Goal: Find contact information: Find contact information

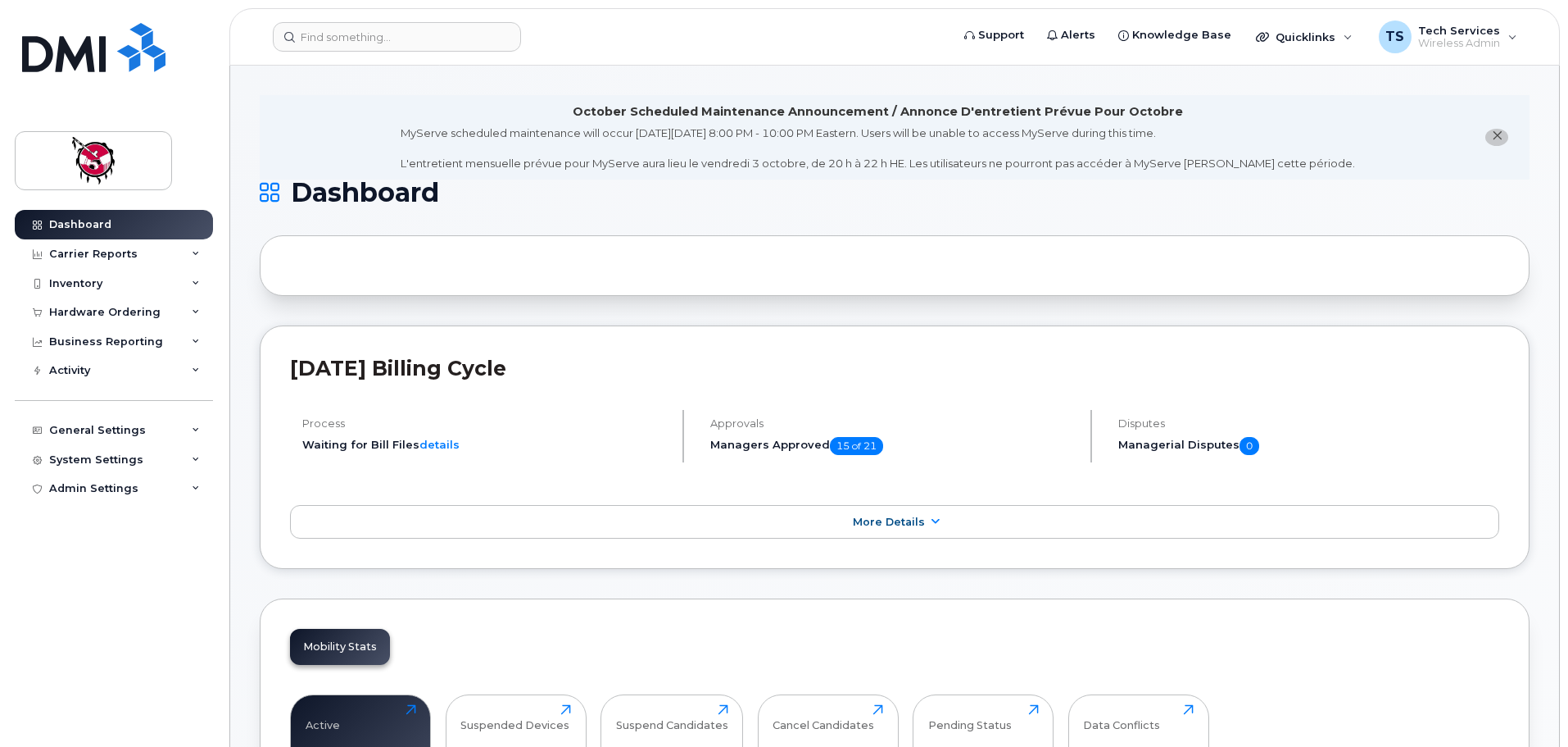
drag, startPoint x: 51, startPoint y: 250, endPoint x: 87, endPoint y: 275, distance: 43.8
click at [51, 250] on div "Carrier Reports" at bounding box center [93, 254] width 89 height 13
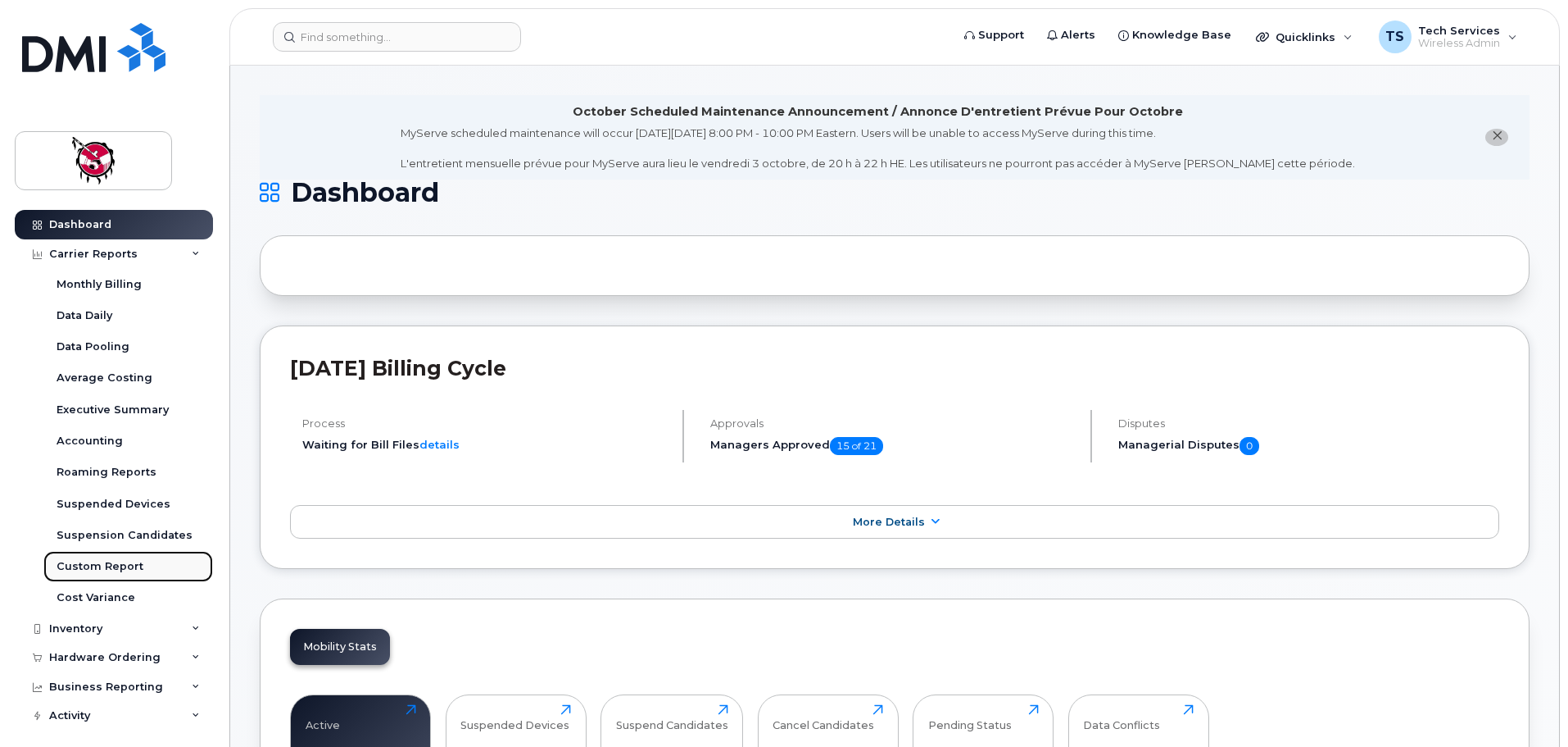
drag, startPoint x: 100, startPoint y: 571, endPoint x: 146, endPoint y: 580, distance: 46.9
click at [100, 571] on div "Custom Report" at bounding box center [100, 566] width 87 height 15
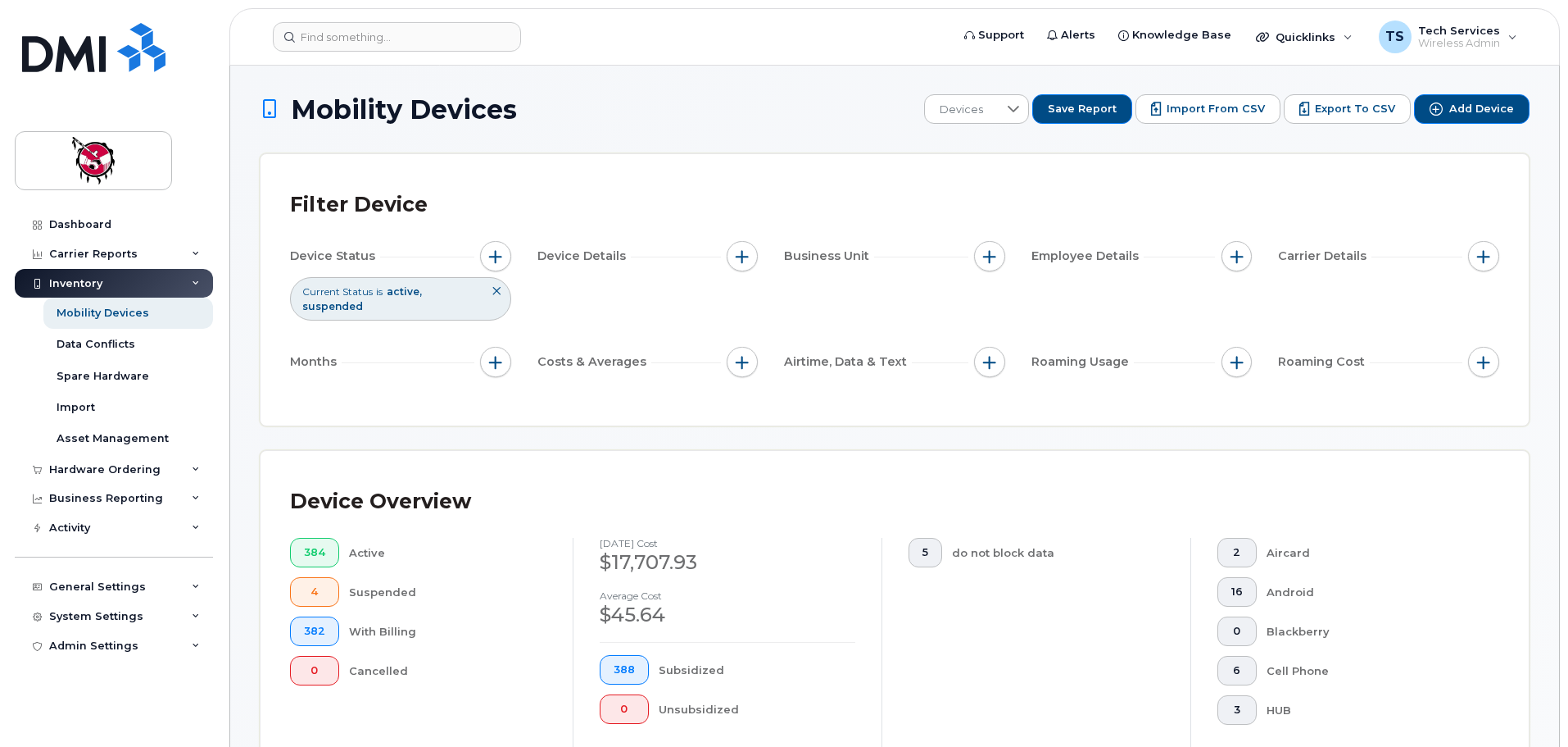
scroll to position [380, 0]
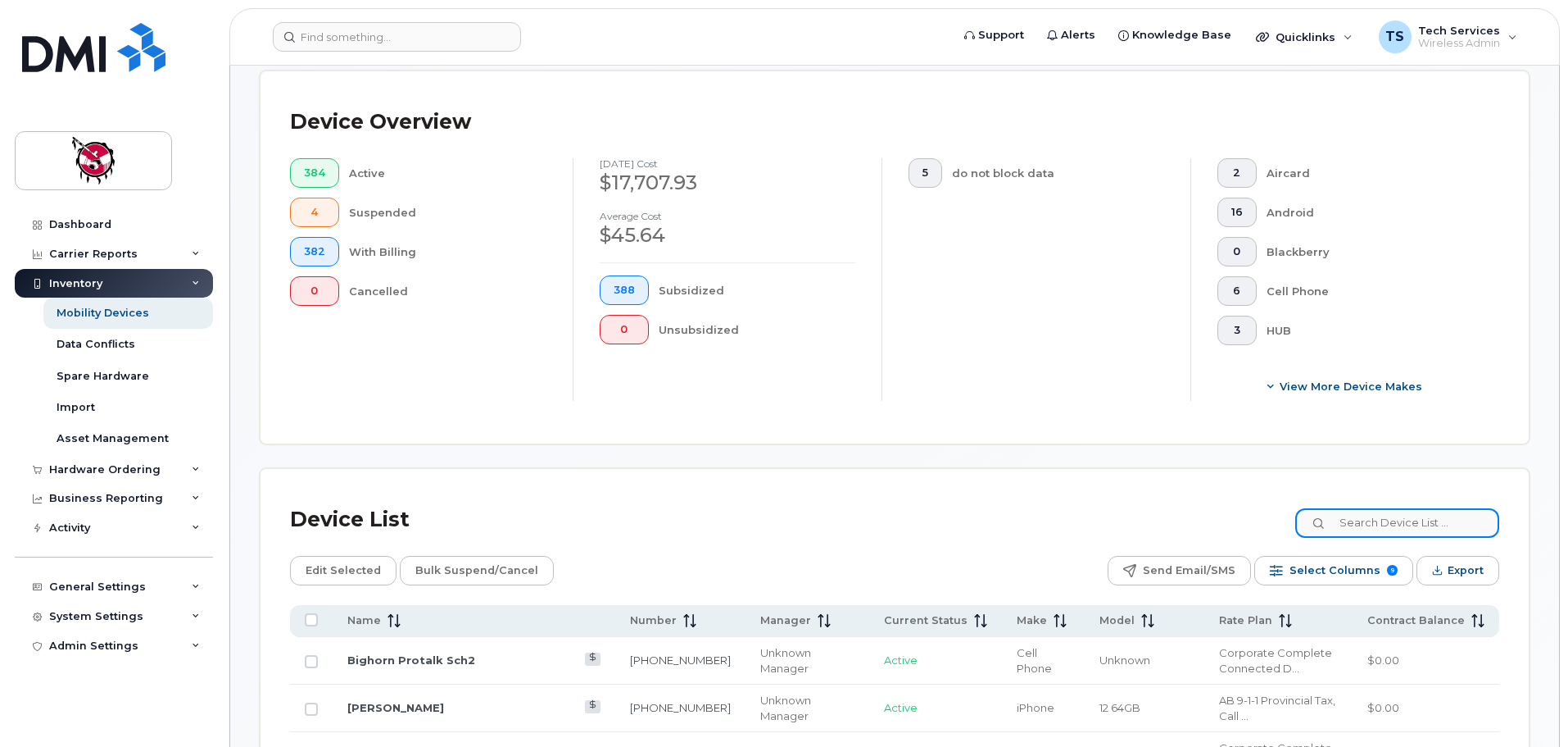
click at [1408, 508] on input at bounding box center [1397, 523] width 204 height 30
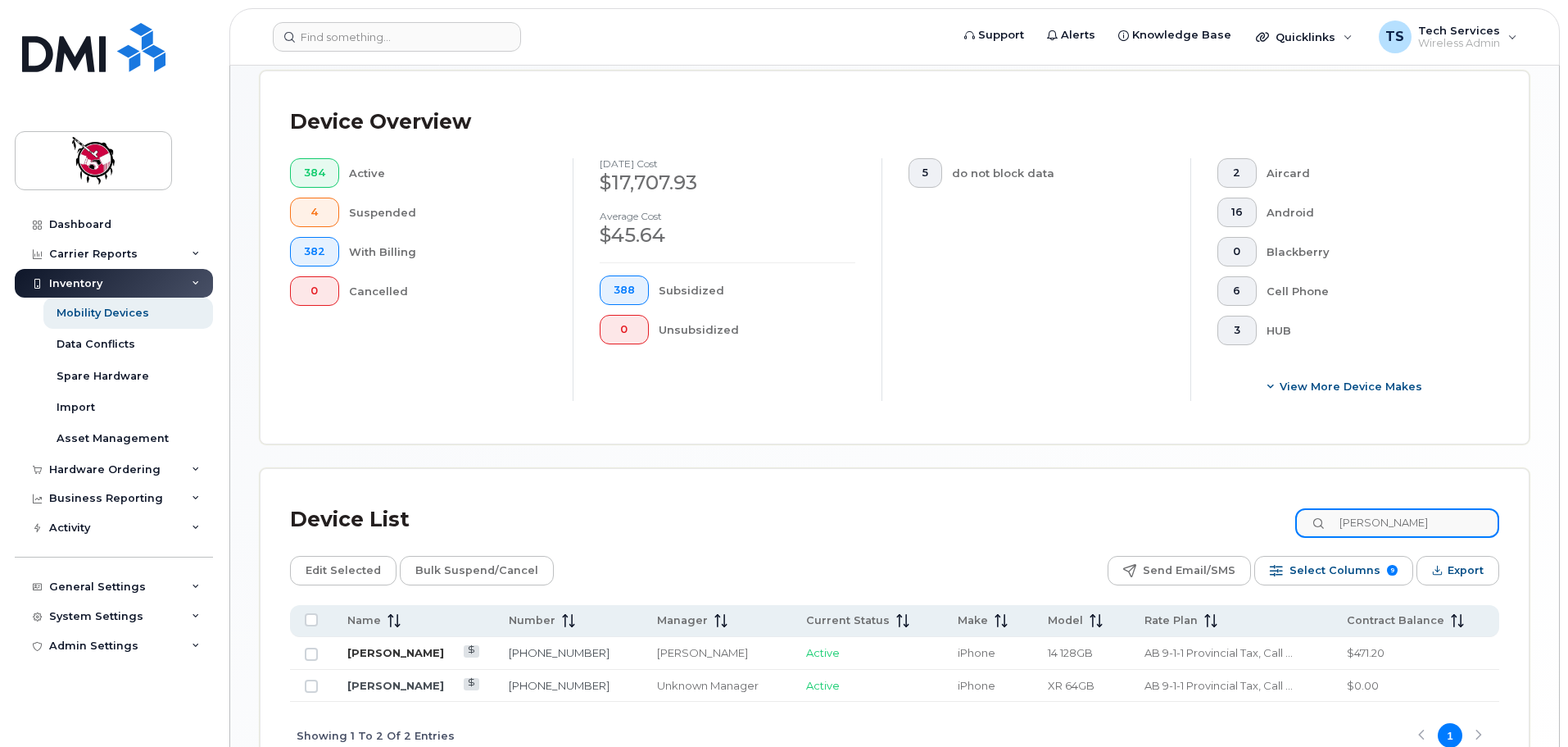
type input "[PERSON_NAME]"
click at [394, 646] on link "[PERSON_NAME]" at bounding box center [396, 652] width 97 height 13
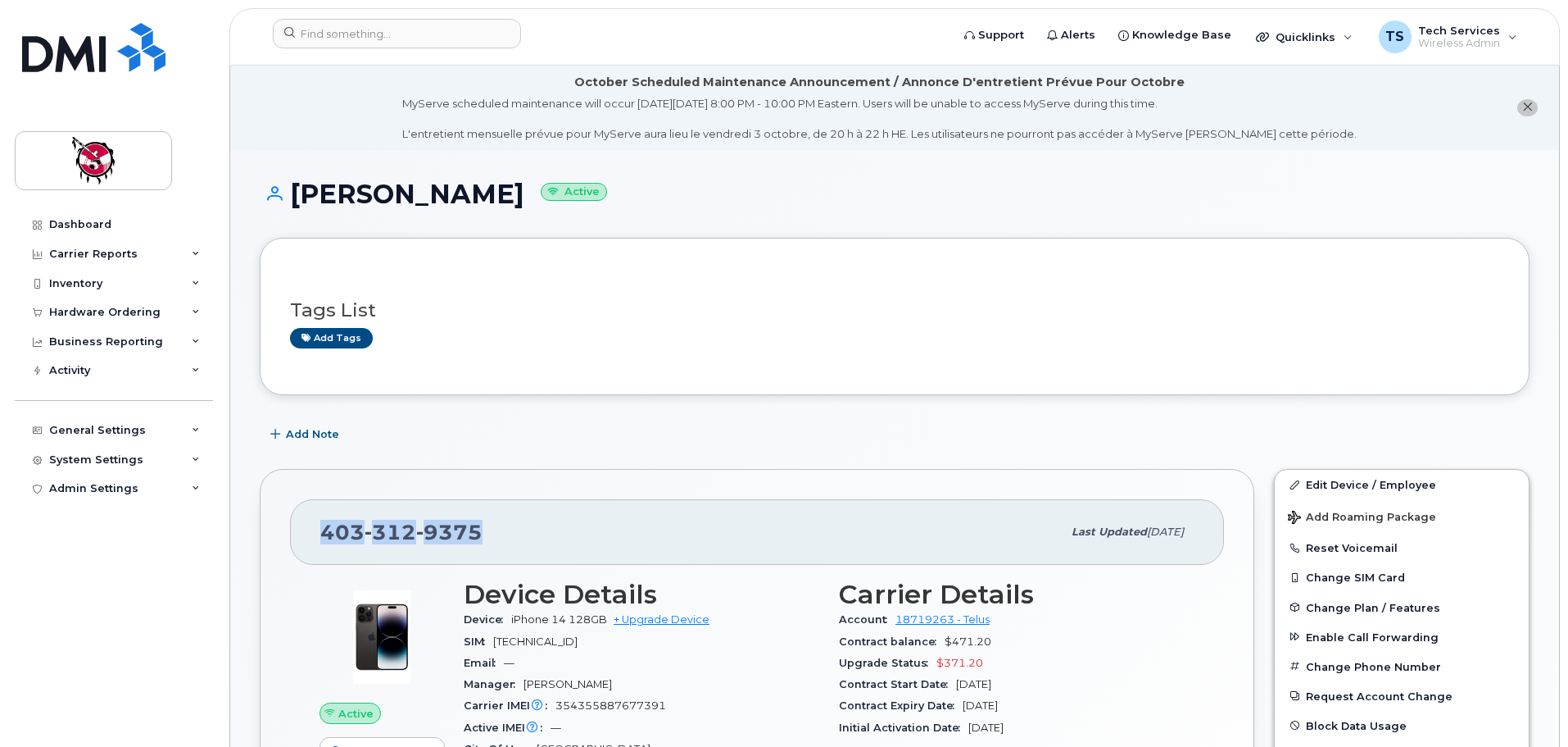
drag, startPoint x: 480, startPoint y: 530, endPoint x: 364, endPoint y: 526, distance: 116.1
click at [324, 539] on div "[PHONE_NUMBER]" at bounding box center [692, 532] width 742 height 34
copy span "[PHONE_NUMBER]"
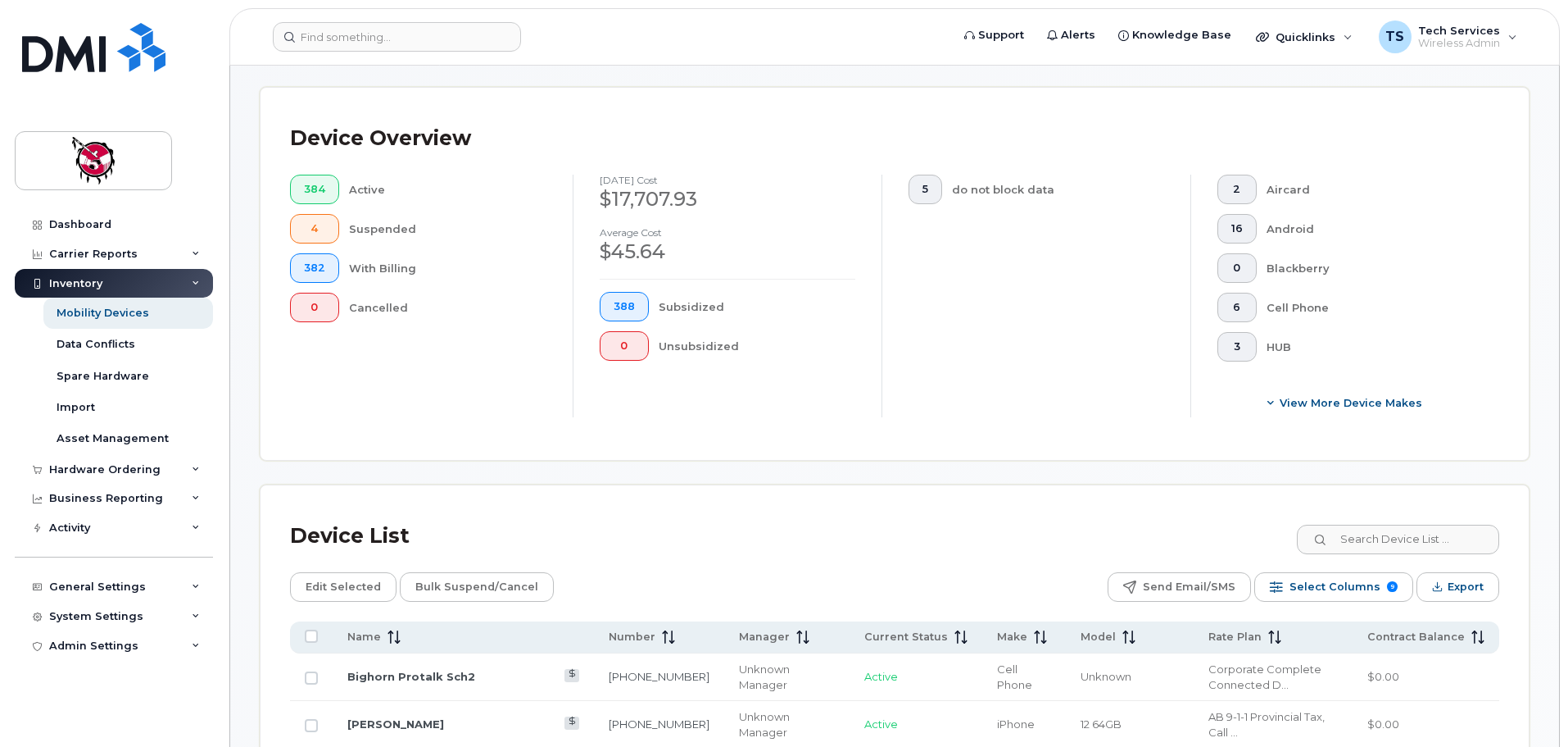
scroll to position [380, 0]
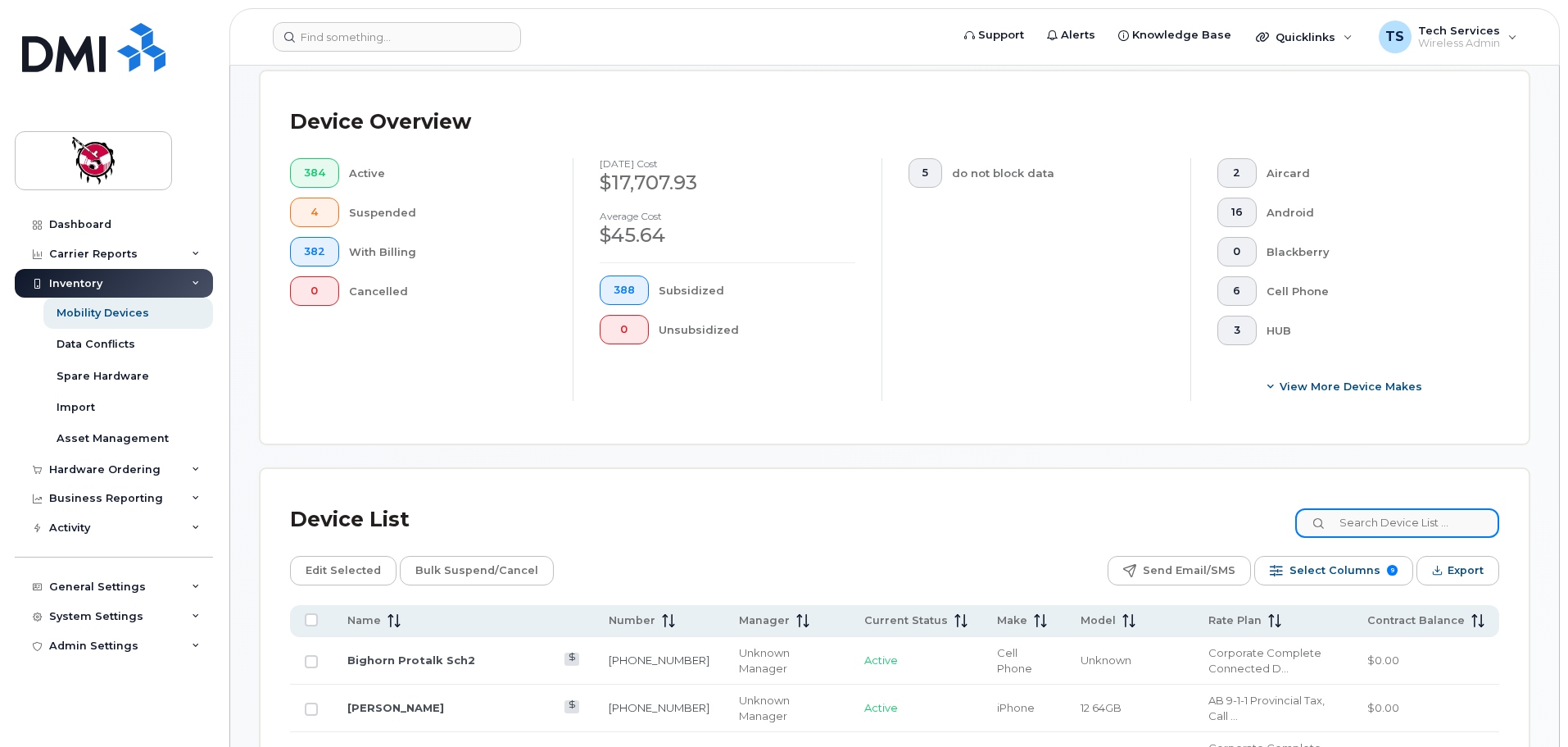
click at [1396, 508] on input at bounding box center [1397, 523] width 204 height 30
type input "5309"
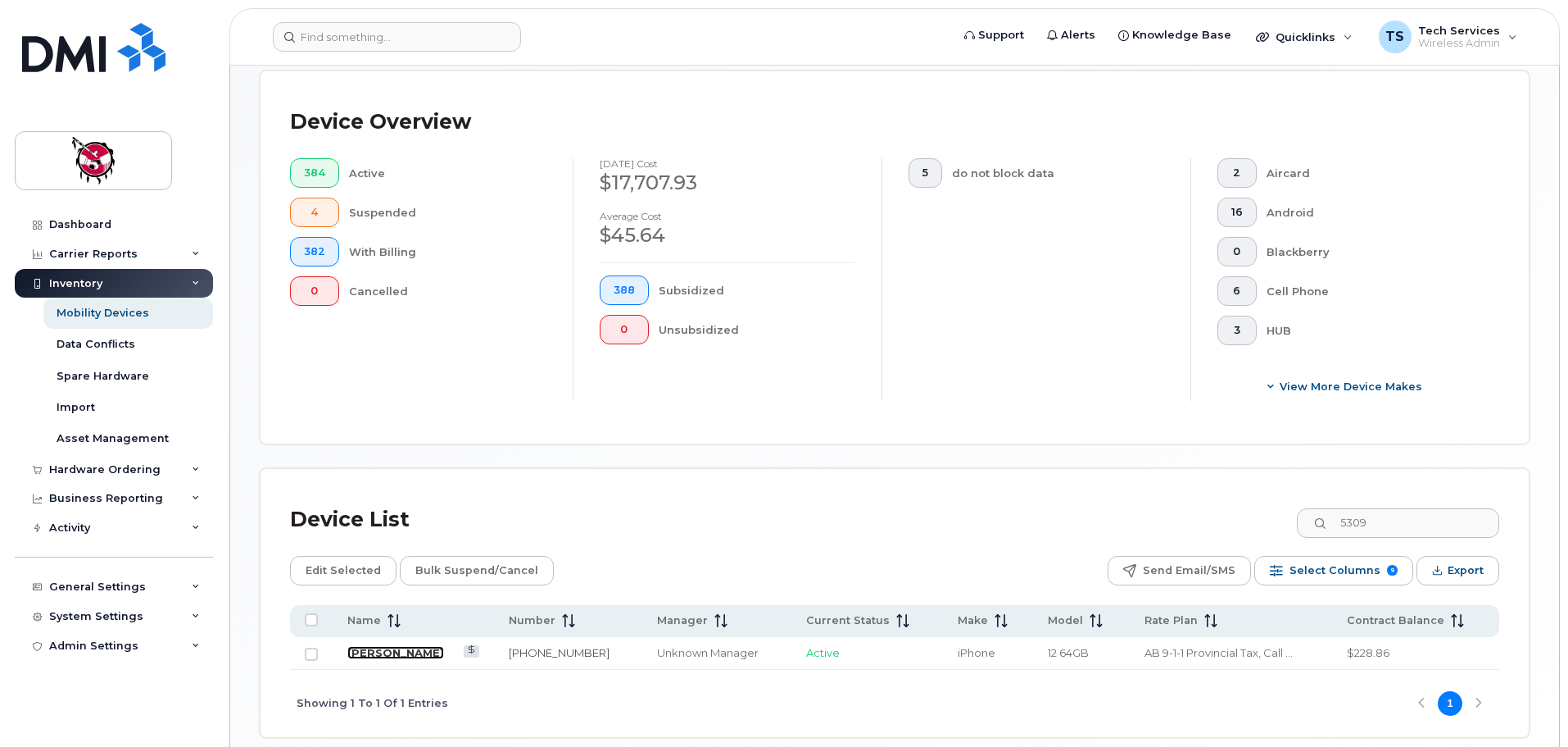
click at [390, 646] on link "Elizabeth Dixon" at bounding box center [396, 652] width 97 height 13
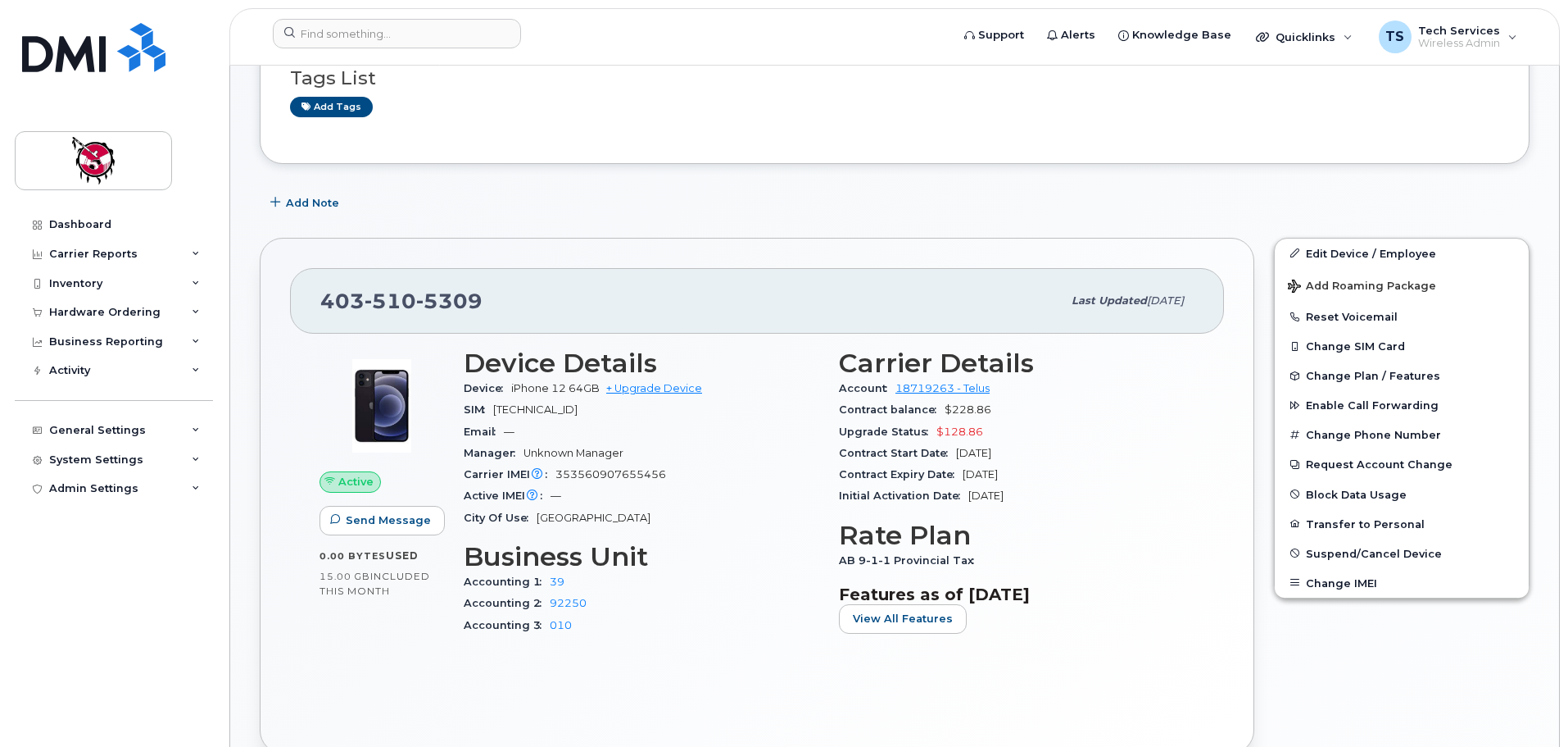
scroll to position [328, 0]
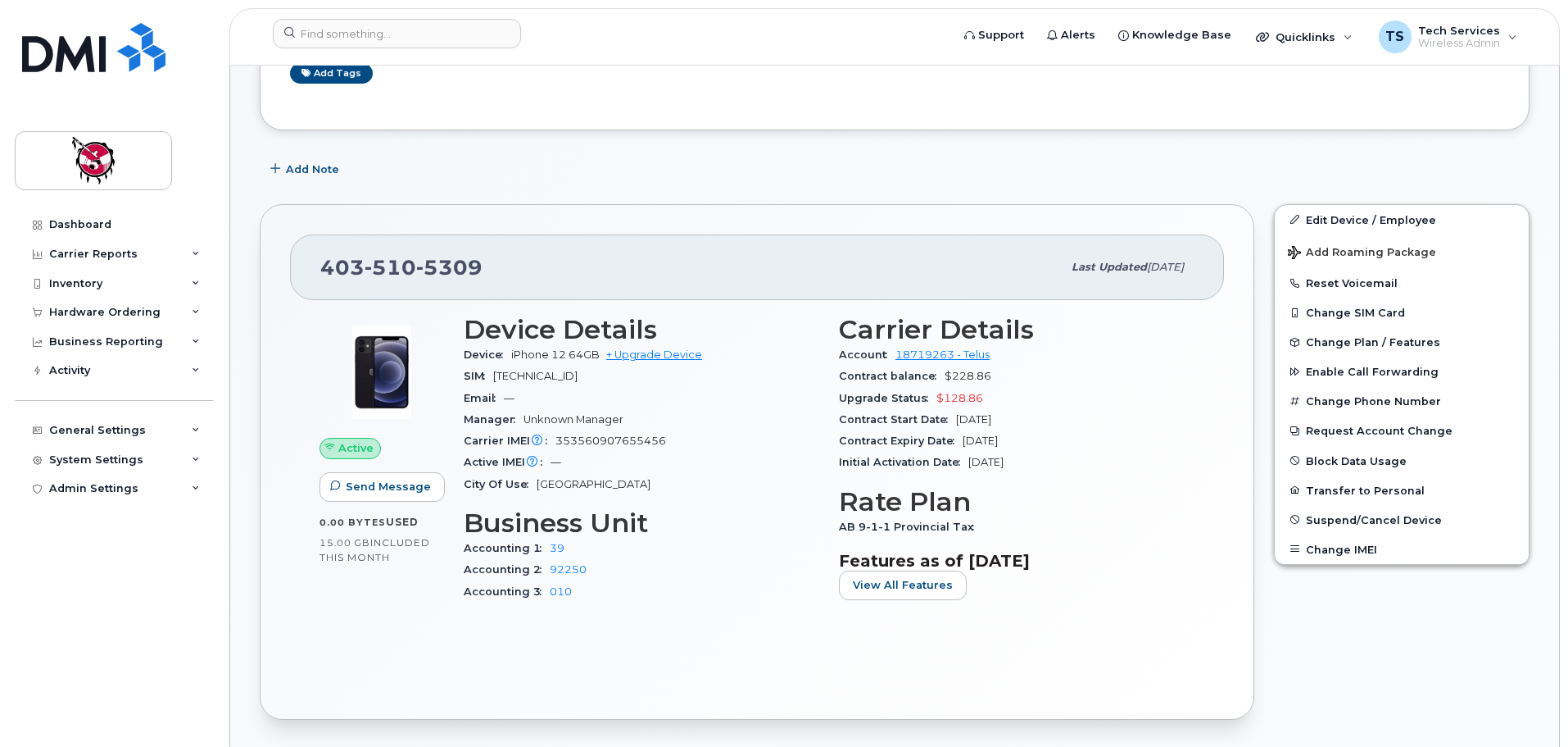
drag, startPoint x: 174, startPoint y: 719, endPoint x: 180, endPoint y: 598, distance: 121.1
click at [174, 719] on div "Dashboard Carrier Reports Monthly Billing Data Daily Data Pooling Average Costi…" at bounding box center [116, 466] width 203 height 512
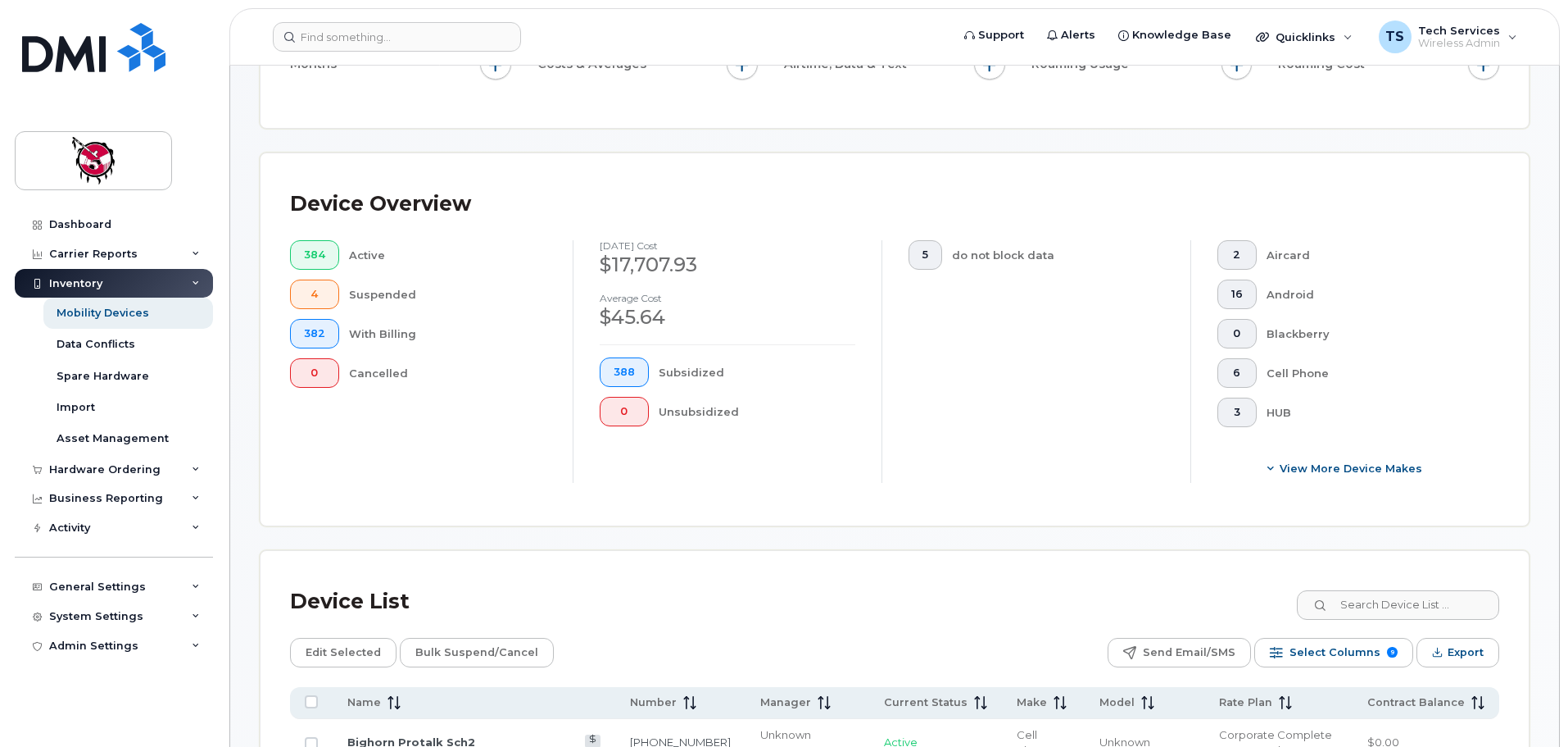
scroll to position [492, 0]
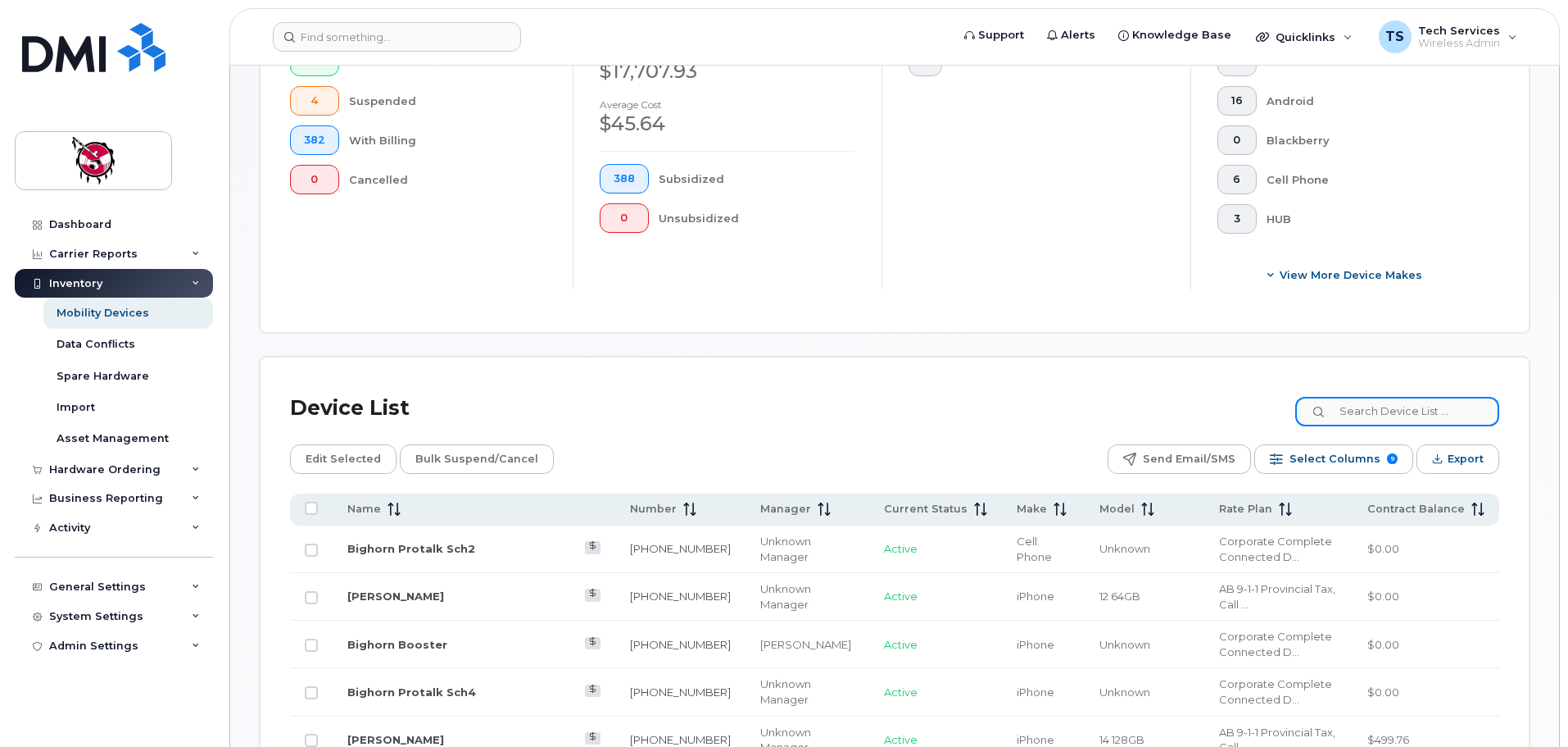
click at [1416, 397] on input at bounding box center [1397, 412] width 204 height 30
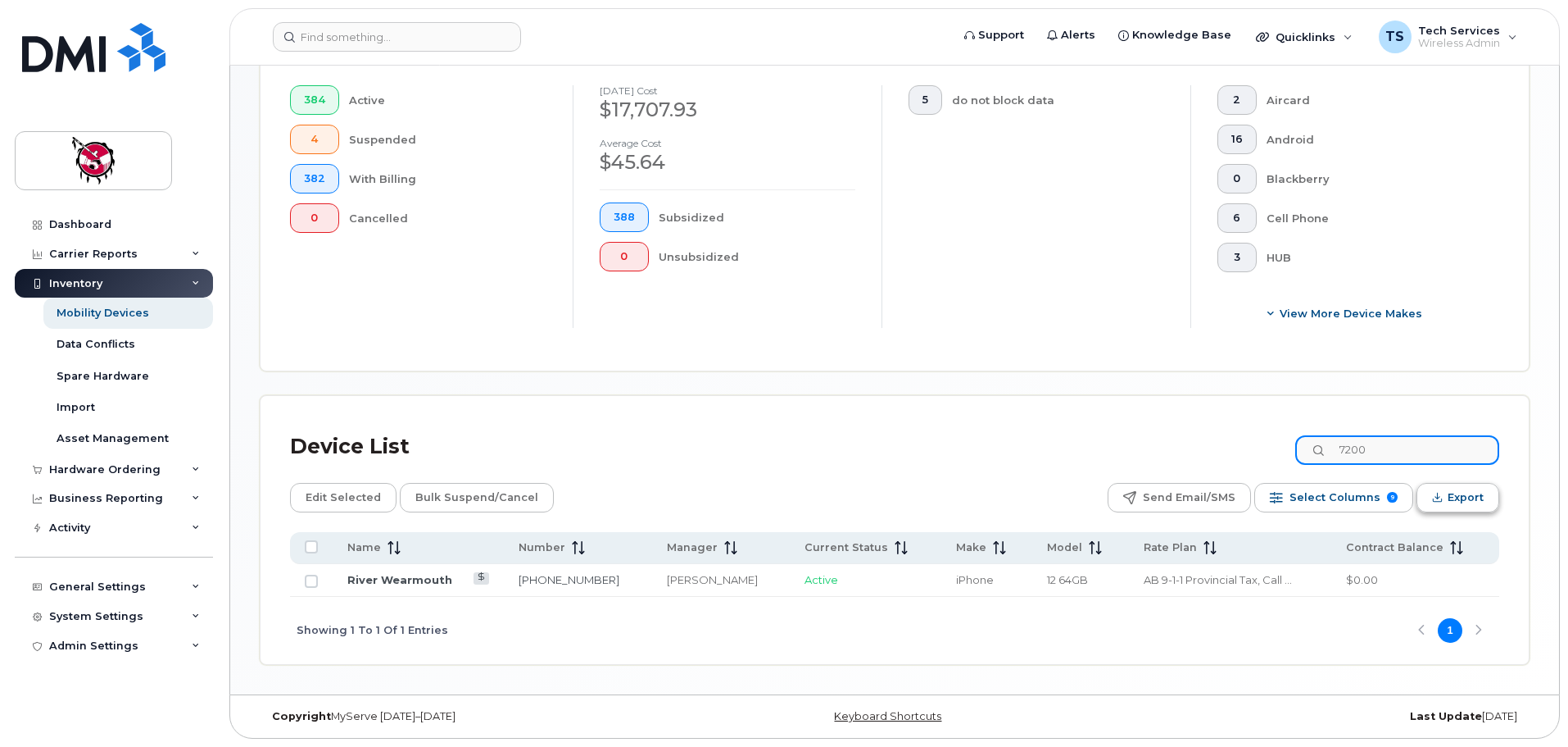
scroll to position [439, 0]
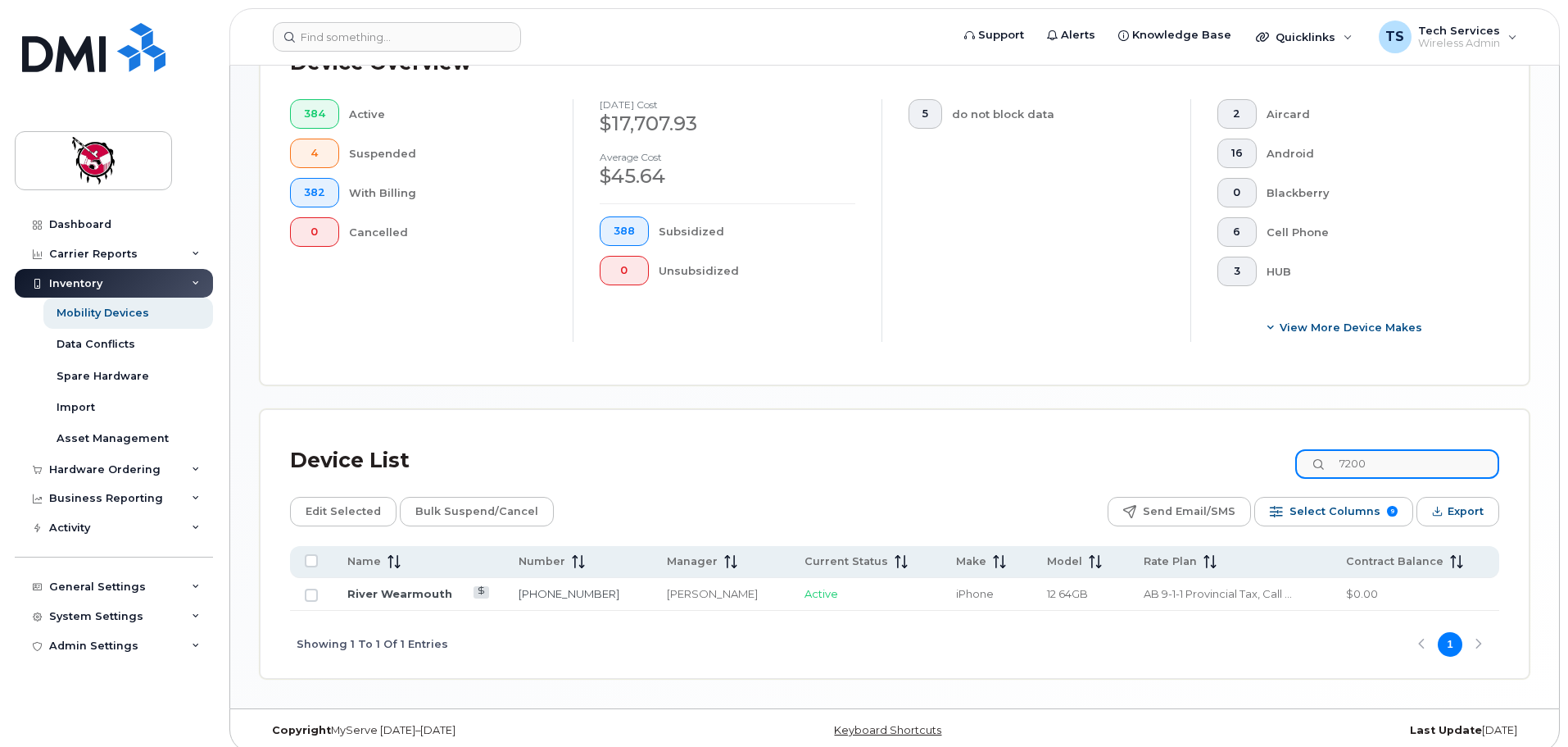
drag, startPoint x: 1392, startPoint y: 446, endPoint x: 1310, endPoint y: 457, distance: 82.7
click at [1310, 457] on div "Device List 7200" at bounding box center [894, 460] width 1209 height 43
drag, startPoint x: 1347, startPoint y: 448, endPoint x: 1280, endPoint y: 458, distance: 67.7
click at [1280, 458] on div "Device List 9049" at bounding box center [894, 460] width 1209 height 43
type input "4577"
